Goal: Task Accomplishment & Management: Use online tool/utility

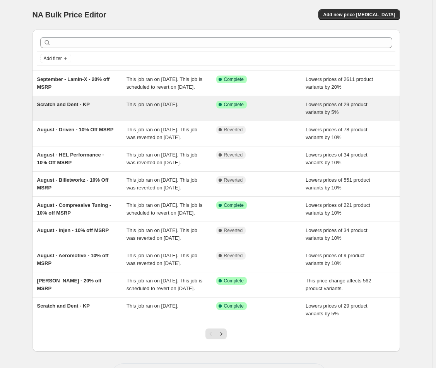
click at [84, 107] on span "Scratch and Dent - KP" at bounding box center [63, 104] width 53 height 6
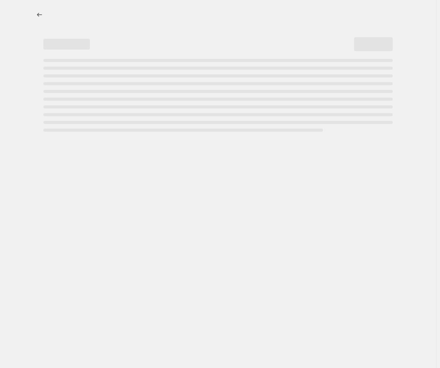
select select "percentage"
select select "no_change"
select select "collection"
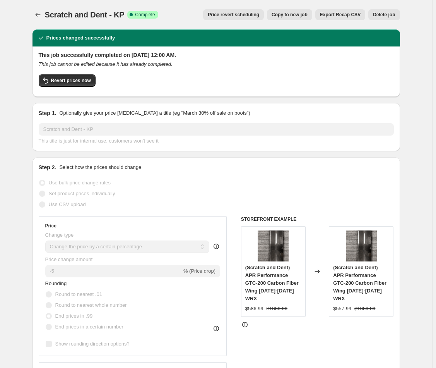
click at [294, 13] on span "Copy to new job" at bounding box center [290, 15] width 36 height 6
select select "percentage"
select select "no_change"
select select "collection"
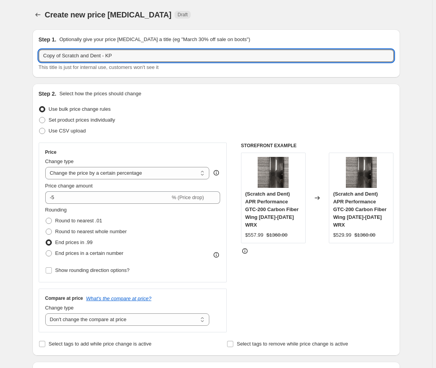
drag, startPoint x: 65, startPoint y: 55, endPoint x: 60, endPoint y: 42, distance: 13.4
click at [60, 43] on div "Step 1. Optionally give your price [MEDICAL_DATA] a title (eg "March 30% off sa…" at bounding box center [216, 54] width 355 height 36
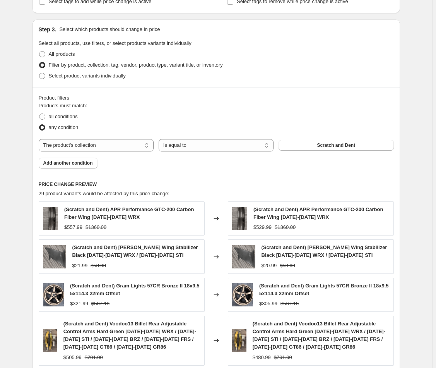
scroll to position [520, 0]
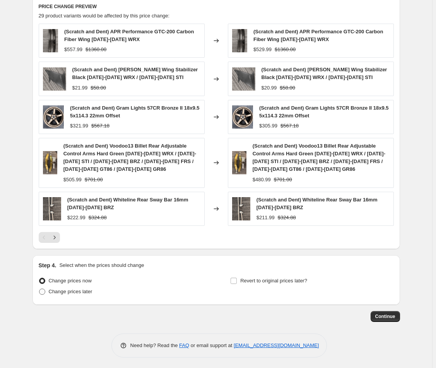
type input "Scratch and Dent - KP"
click at [69, 290] on span "Change prices later" at bounding box center [71, 291] width 44 height 6
click at [39, 289] on input "Change prices later" at bounding box center [39, 288] width 0 height 0
radio input "true"
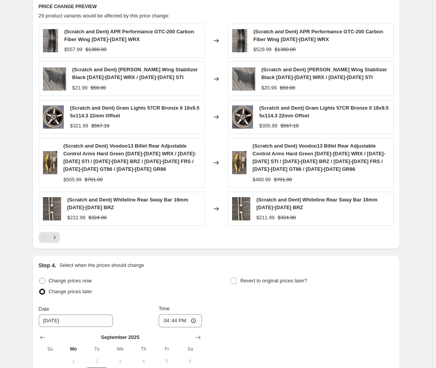
scroll to position [652, 0]
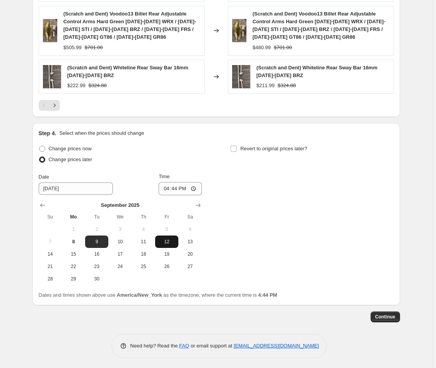
click at [175, 242] on span "12" at bounding box center [166, 242] width 17 height 6
type input "[DATE]"
click at [182, 187] on input "16:44" at bounding box center [180, 188] width 43 height 13
click at [169, 187] on input "16:44" at bounding box center [180, 188] width 43 height 13
click at [176, 184] on input "16:44" at bounding box center [180, 188] width 43 height 13
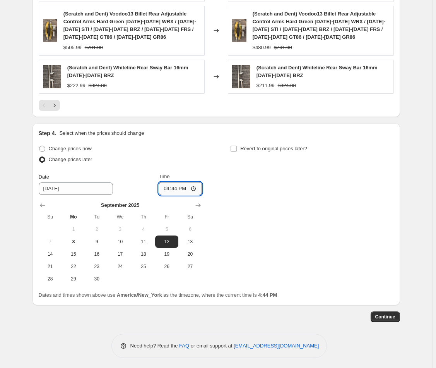
click at [176, 184] on input "16:44" at bounding box center [180, 188] width 43 height 13
click at [163, 185] on input "16:44" at bounding box center [180, 188] width 43 height 13
click at [165, 185] on input "22:44" at bounding box center [180, 188] width 43 height 13
click at [183, 187] on input "12:01" at bounding box center [180, 188] width 43 height 13
type input "00:01"
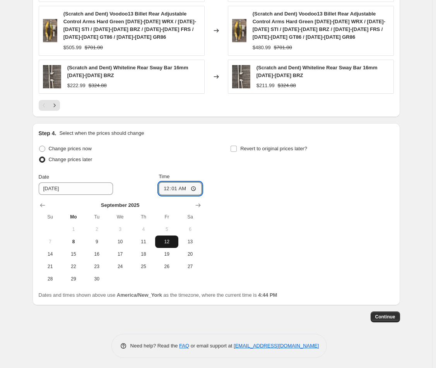
click at [168, 241] on span "12" at bounding box center [166, 242] width 17 height 6
click at [390, 318] on span "Continue" at bounding box center [386, 317] width 20 height 6
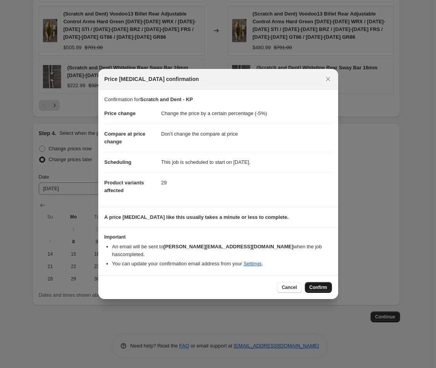
click at [326, 284] on span "Confirm" at bounding box center [319, 287] width 18 height 6
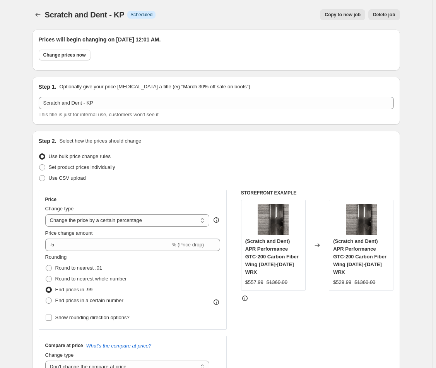
scroll to position [652, 0]
